Goal: Navigation & Orientation: Find specific page/section

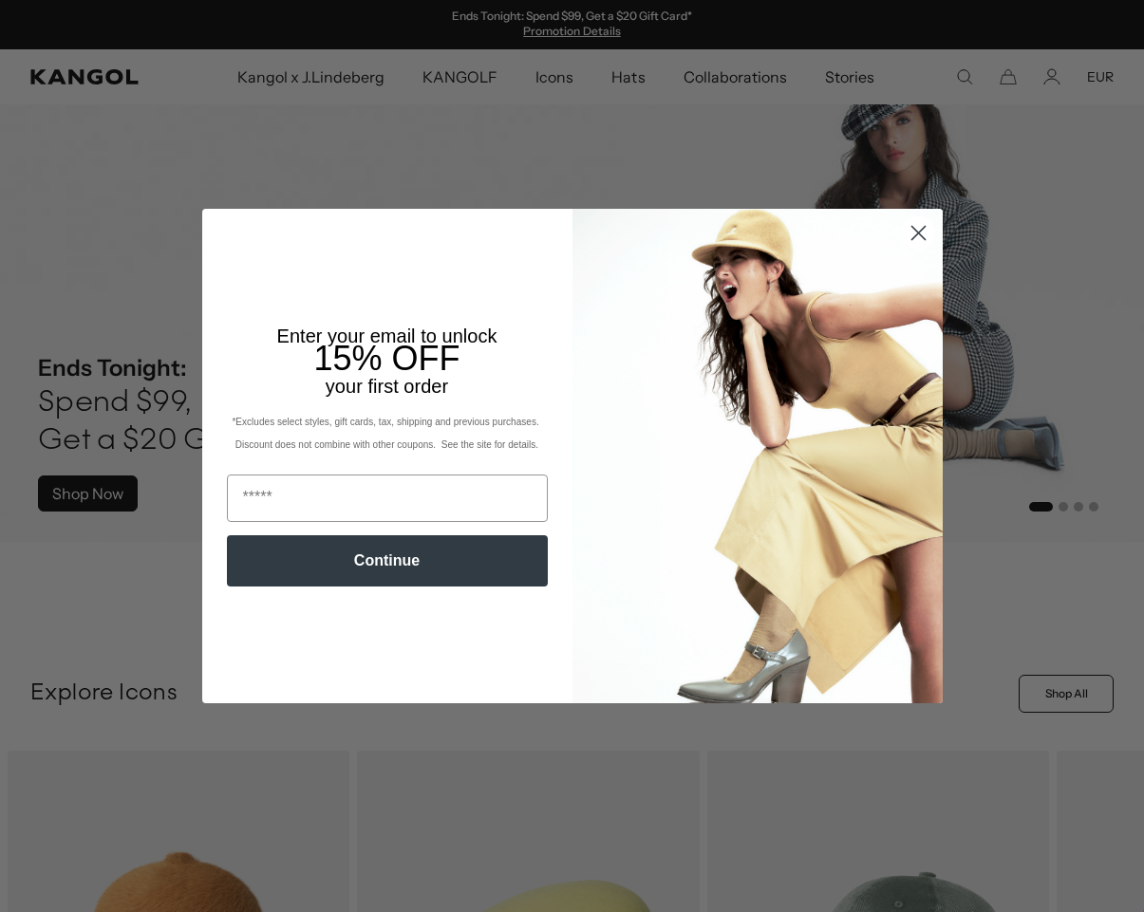
scroll to position [484, 0]
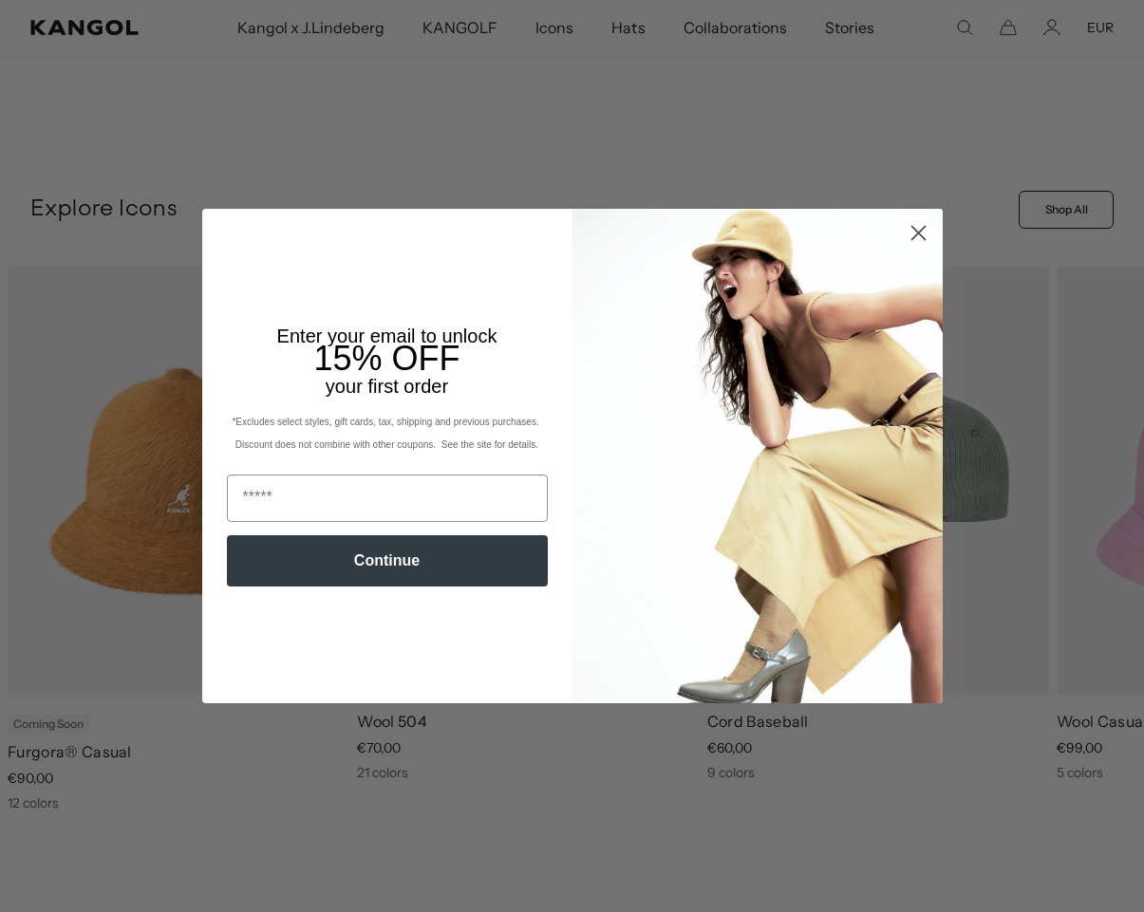
click at [912, 238] on icon "Close dialog" at bounding box center [917, 233] width 13 height 13
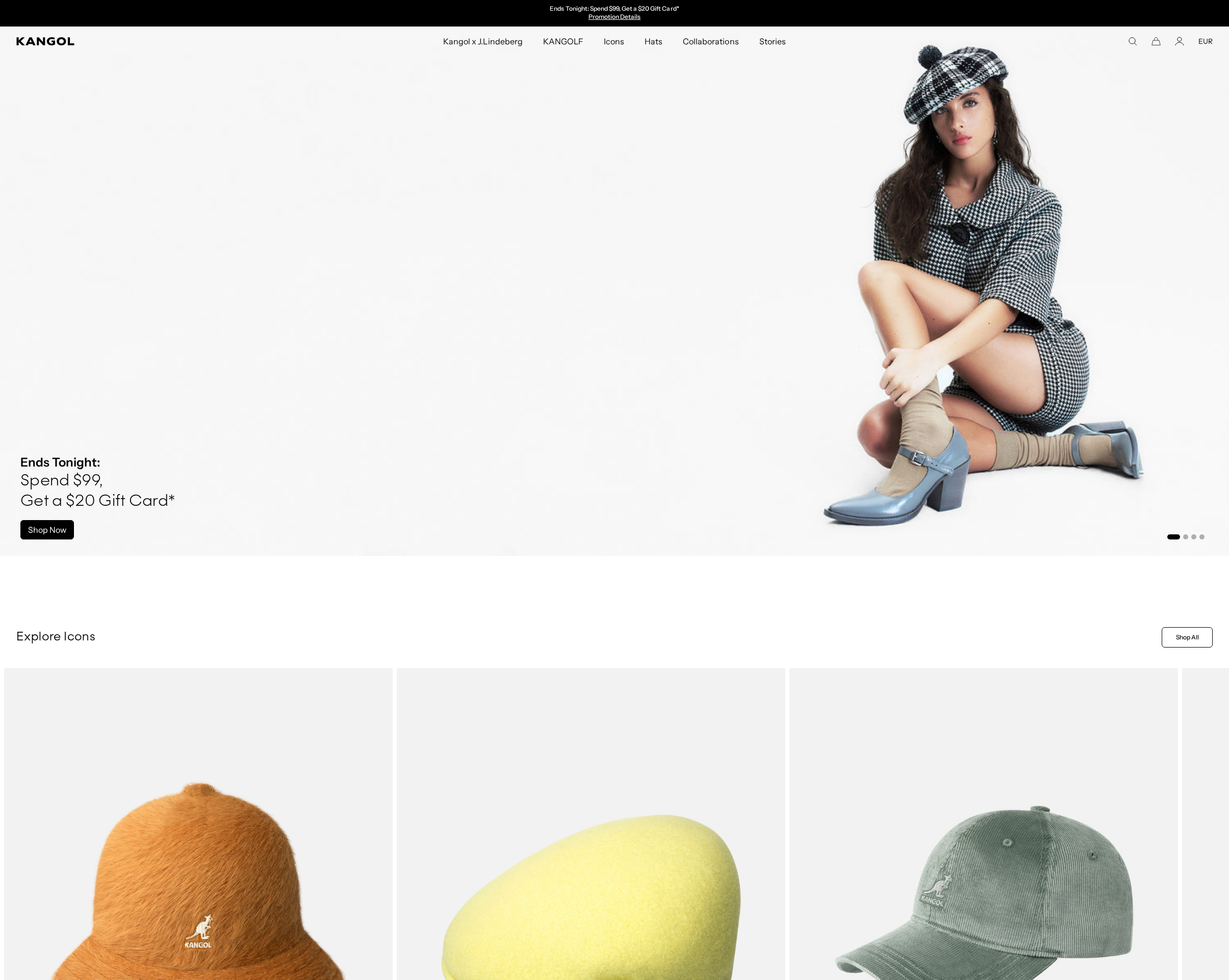
scroll to position [0, 0]
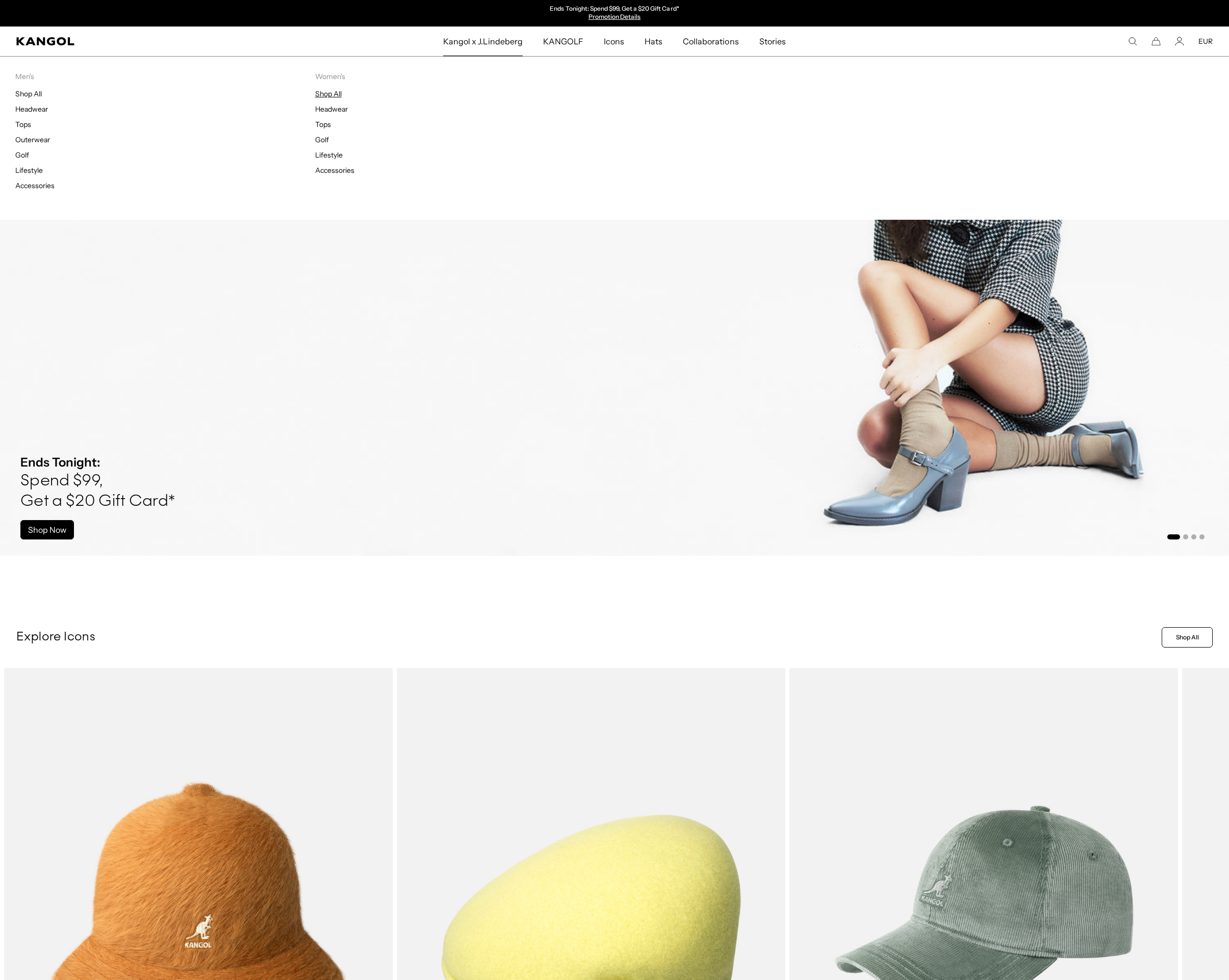
click at [339, 98] on link "Shop All" at bounding box center [328, 93] width 26 height 9
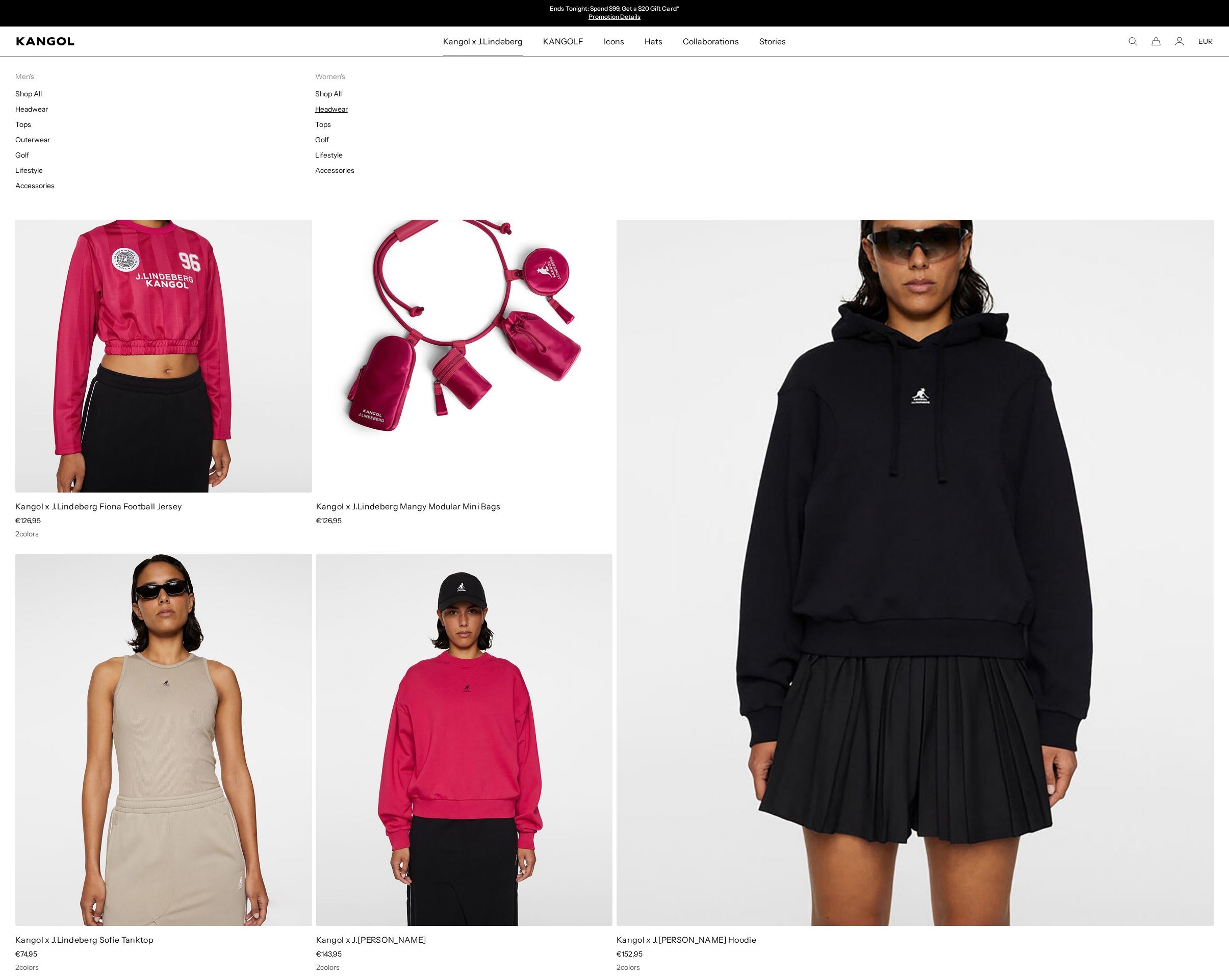
click at [348, 114] on link "Headwear" at bounding box center [331, 109] width 33 height 9
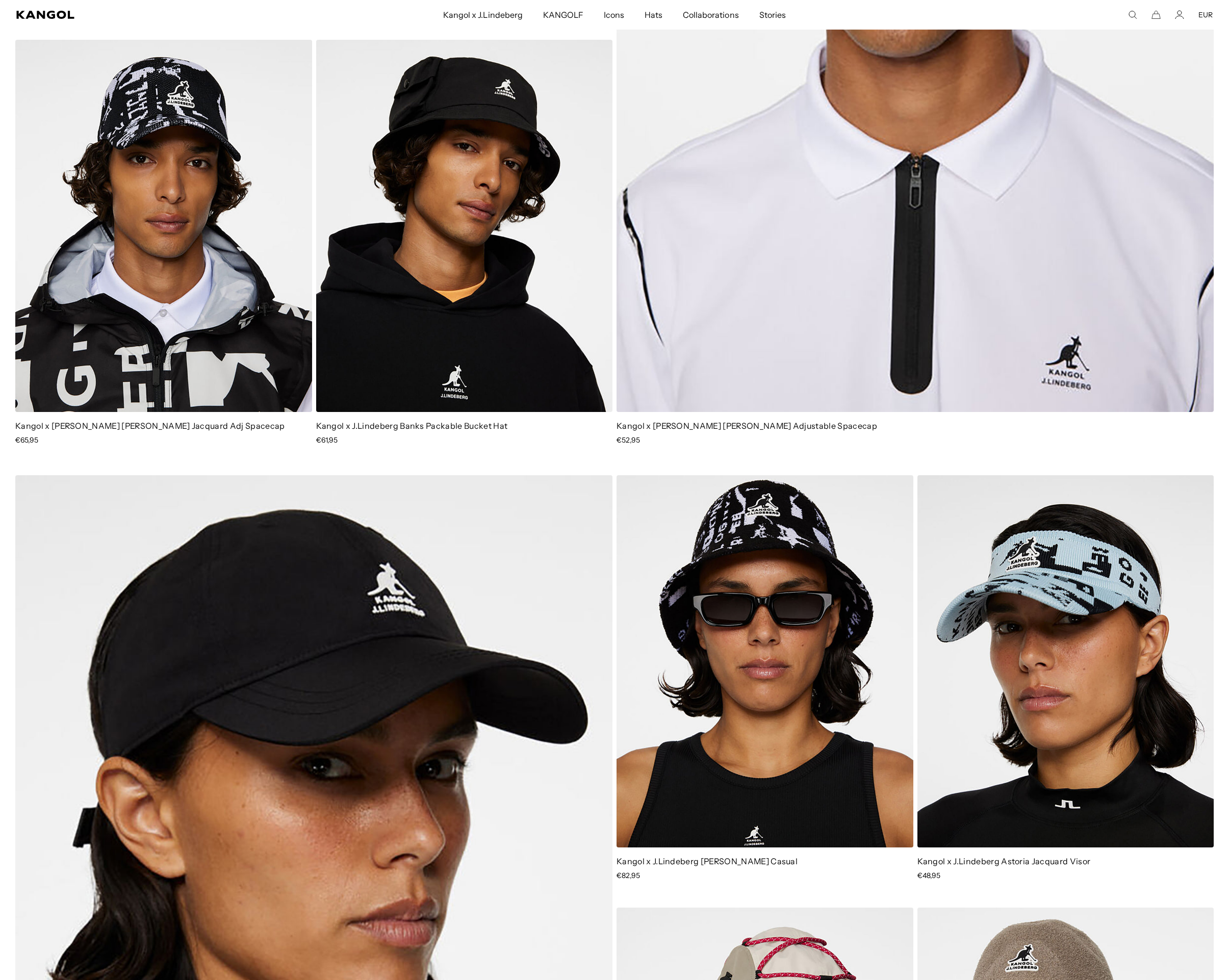
scroll to position [441, 0]
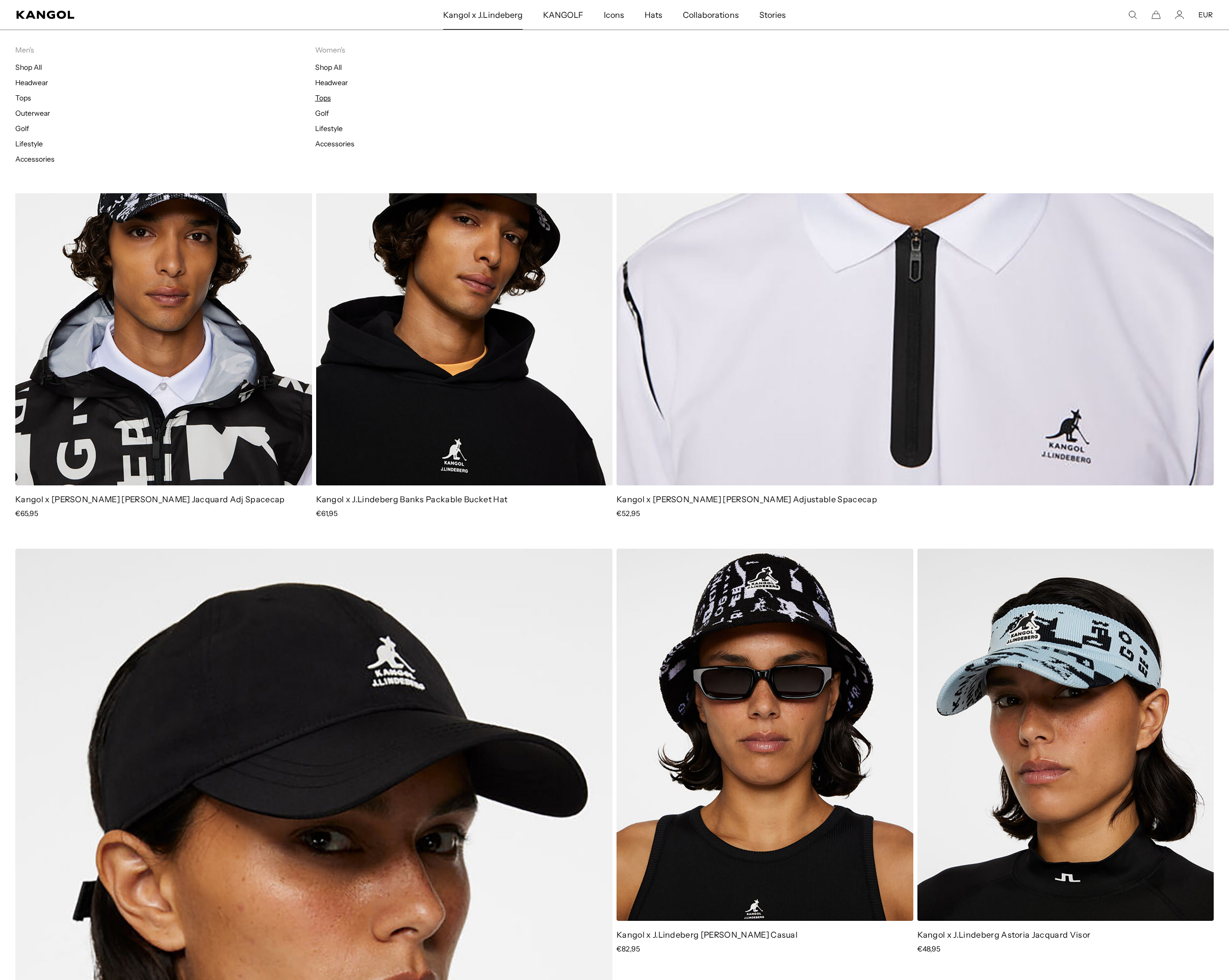
click at [327, 103] on link "Tops" at bounding box center [323, 98] width 16 height 9
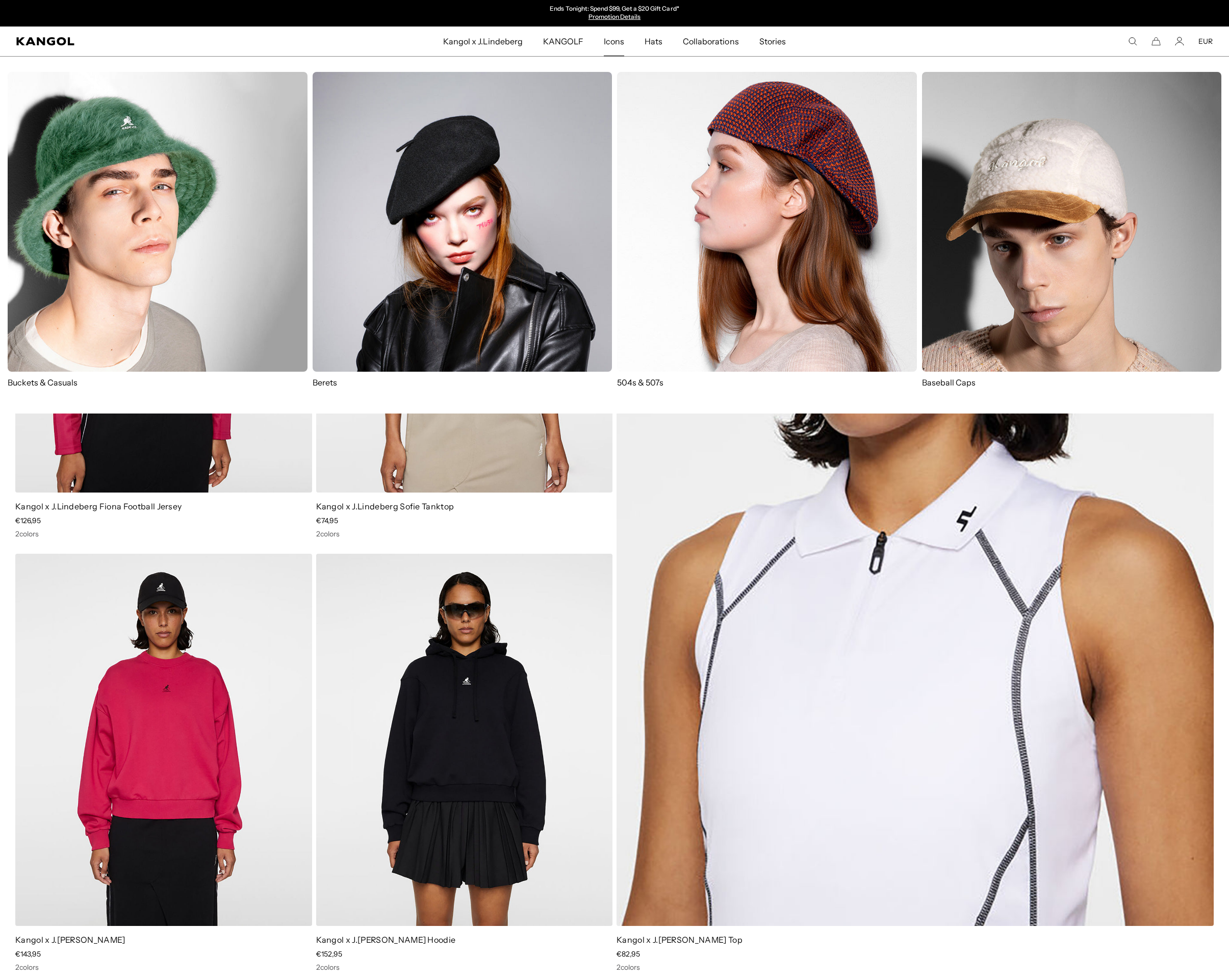
click at [961, 388] on p "Baseball Caps" at bounding box center [1072, 382] width 300 height 11
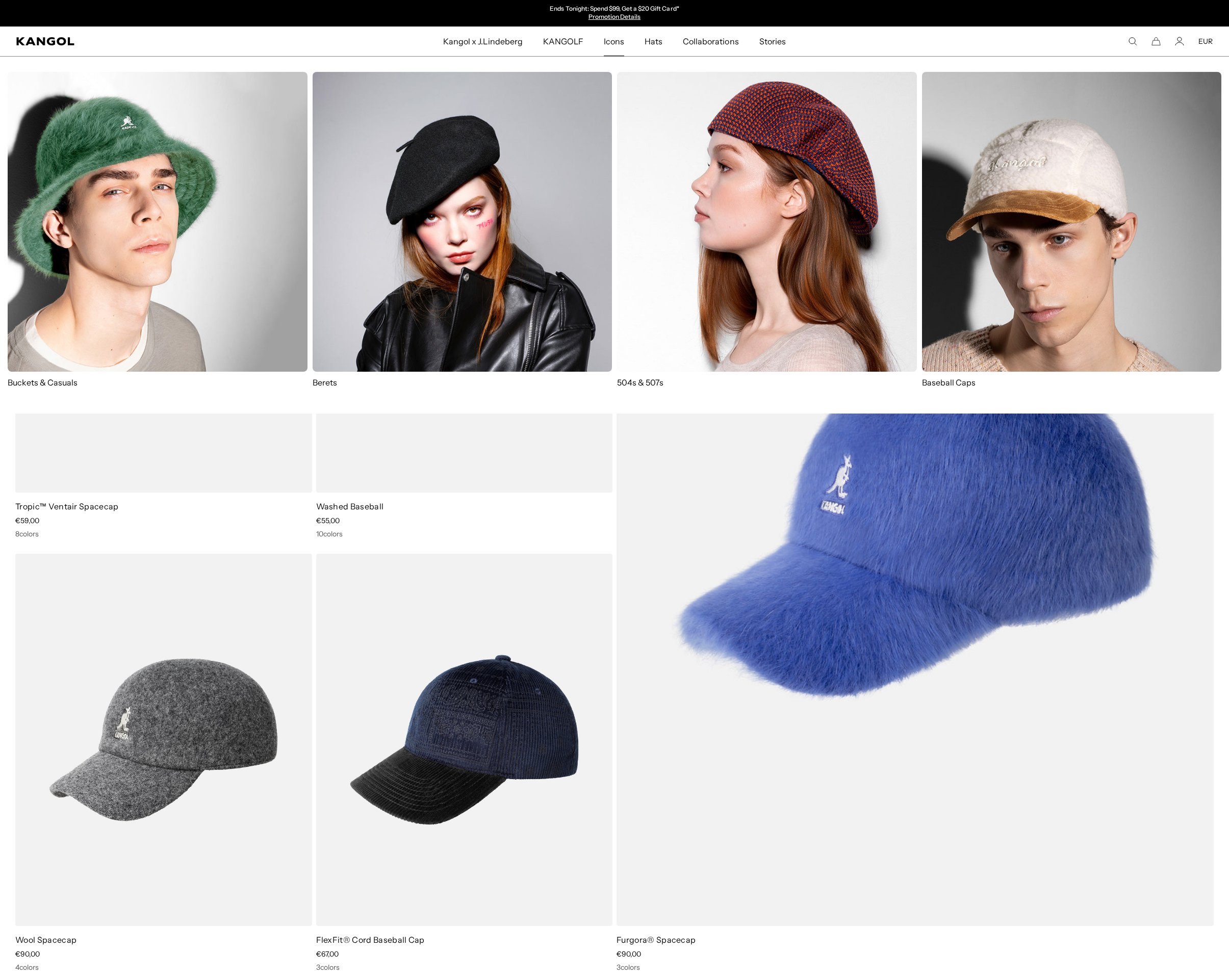
click at [697, 215] on img at bounding box center [767, 222] width 300 height 300
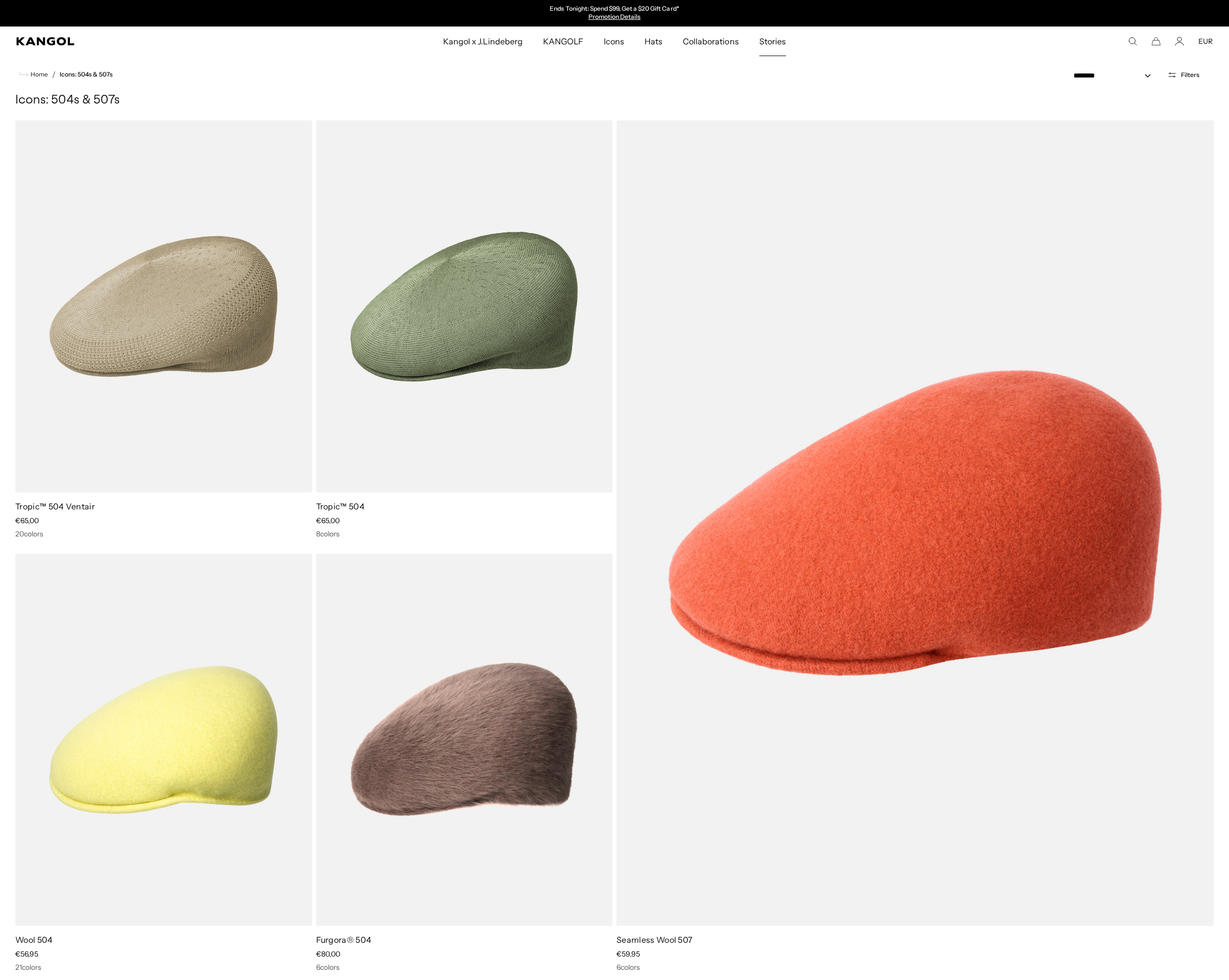
click at [786, 43] on span "Stories" at bounding box center [772, 41] width 26 height 30
